Goal: Entertainment & Leisure: Consume media (video, audio)

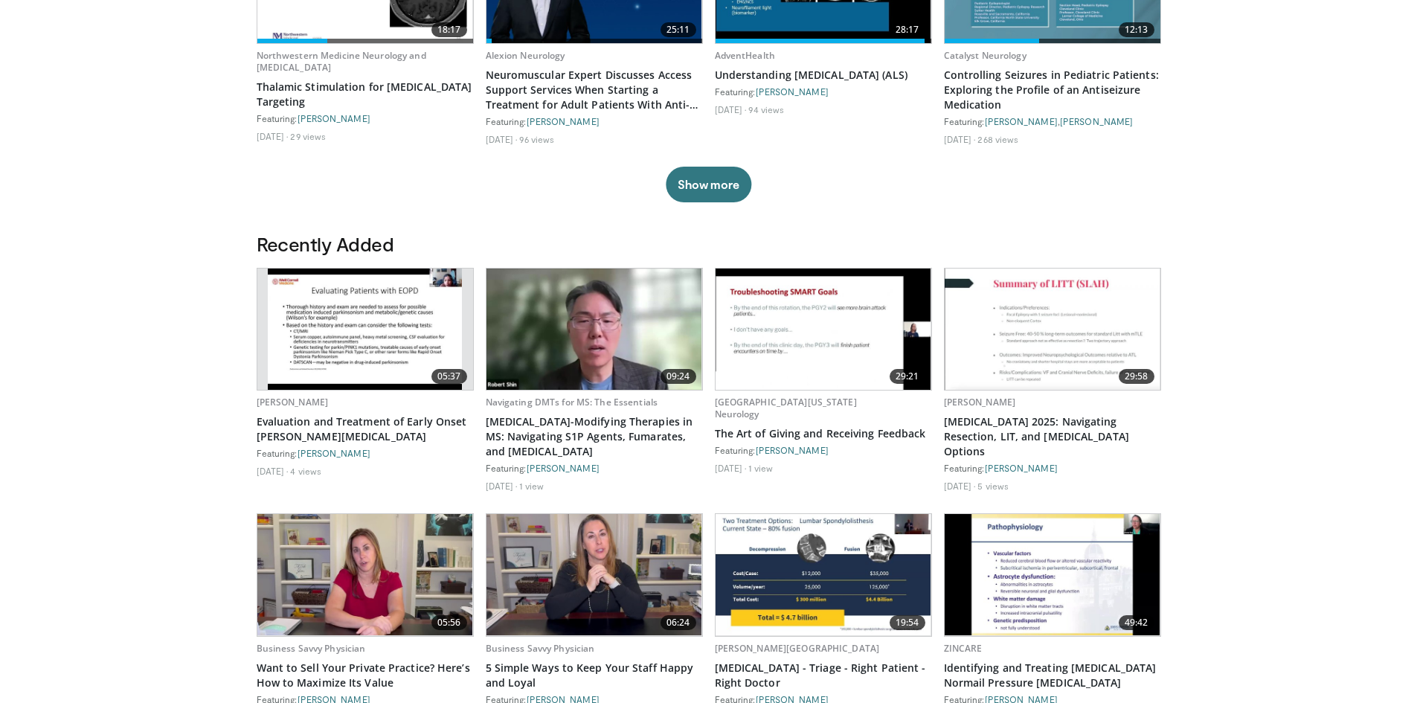
scroll to position [669, 0]
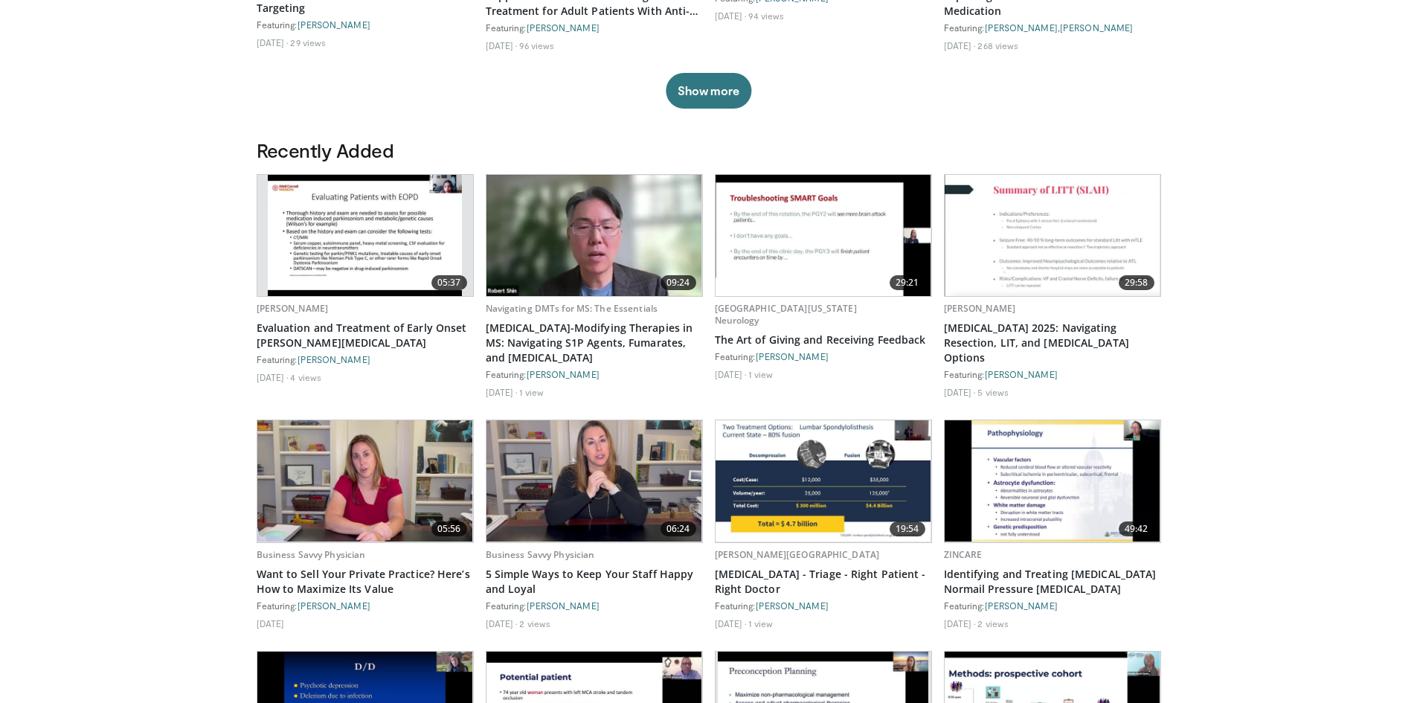
click at [373, 245] on img at bounding box center [365, 235] width 194 height 121
click at [591, 222] on img at bounding box center [594, 235] width 216 height 121
click at [1077, 249] on img at bounding box center [1053, 235] width 216 height 121
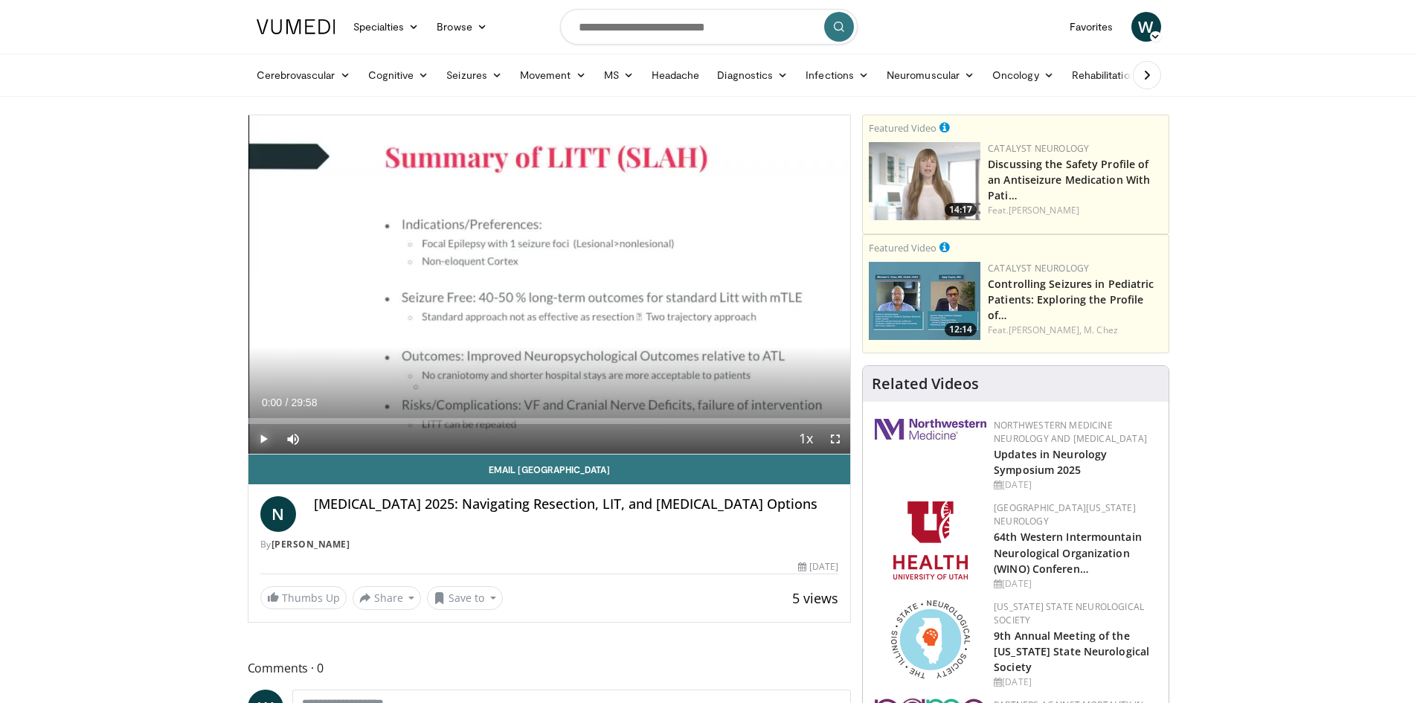
click at [263, 437] on span "Video Player" at bounding box center [263, 439] width 30 height 30
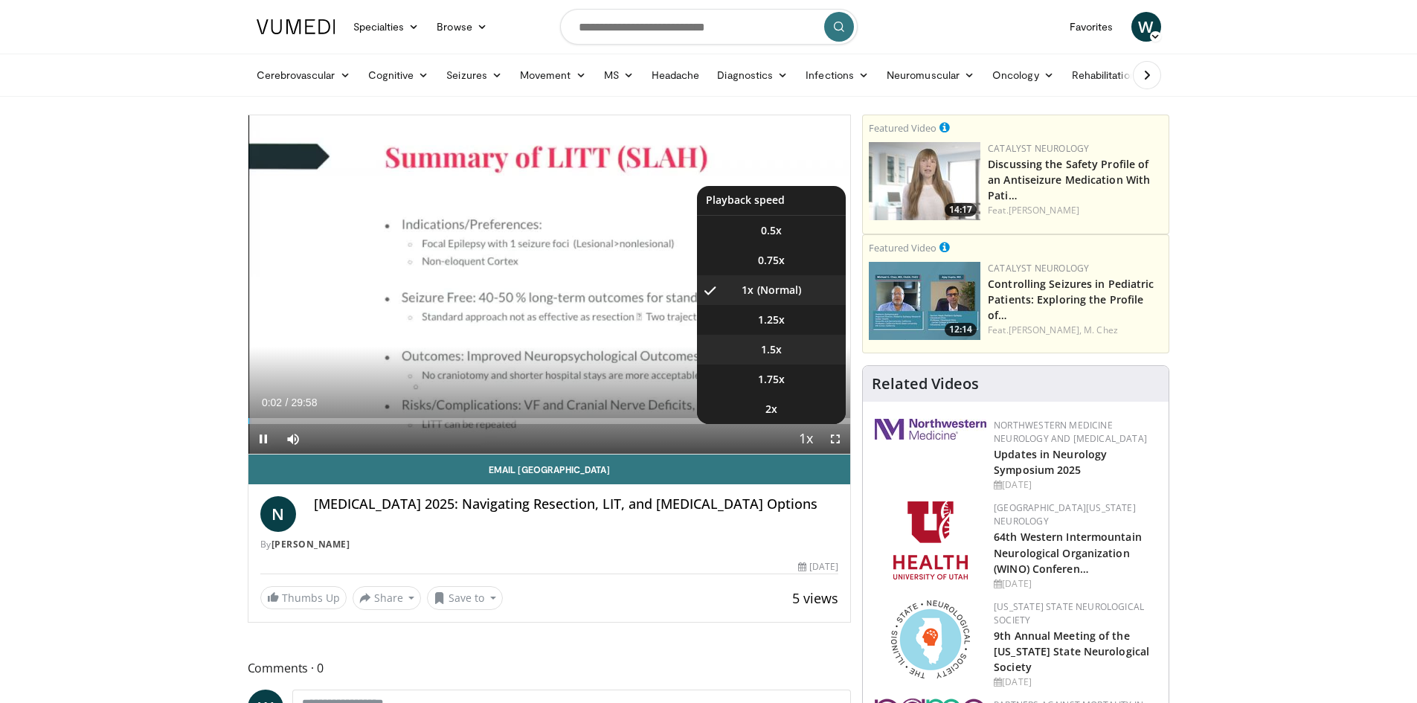
click at [780, 341] on li "1.5x" at bounding box center [771, 350] width 149 height 30
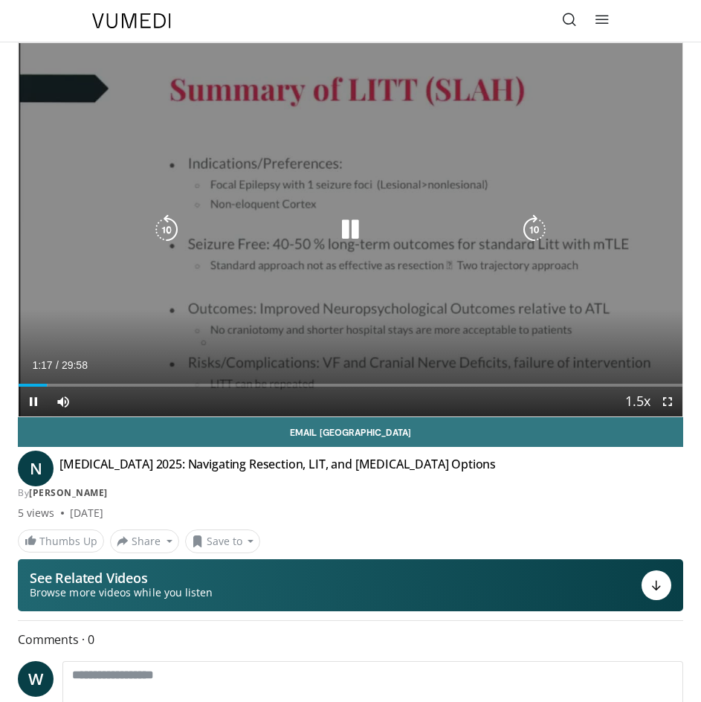
click at [347, 228] on icon "Video Player" at bounding box center [350, 230] width 30 height 30
click at [37, 398] on span "Video Player" at bounding box center [34, 402] width 30 height 30
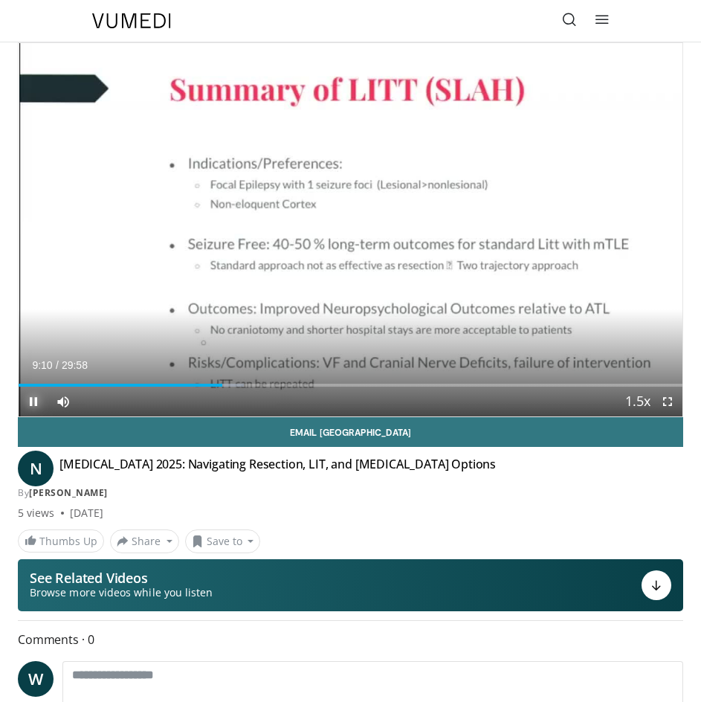
click at [30, 406] on span "Video Player" at bounding box center [34, 402] width 30 height 30
